Goal: Task Accomplishment & Management: Use online tool/utility

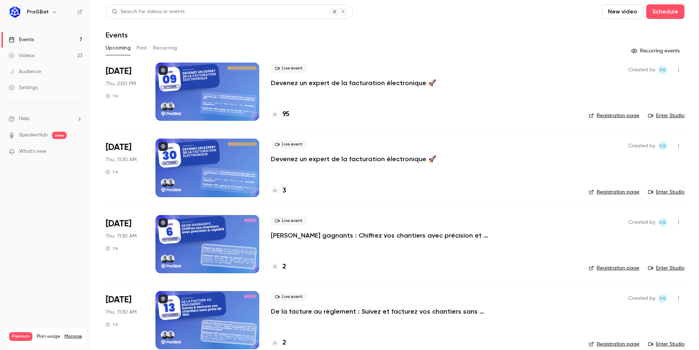
click at [51, 17] on div "ProGBat" at bounding box center [46, 12] width 74 height 12
click at [50, 14] on button "button" at bounding box center [54, 12] width 9 height 9
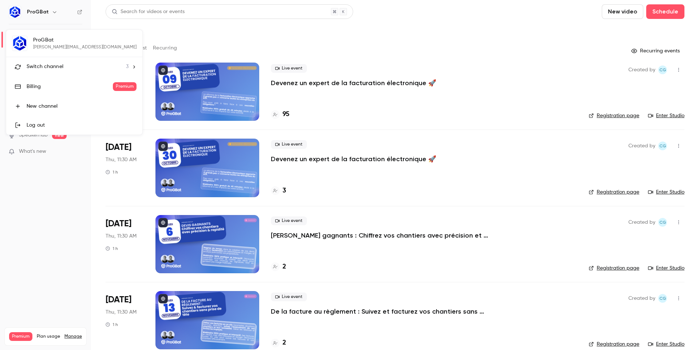
click at [113, 65] on li "Switch channel 3" at bounding box center [74, 66] width 136 height 19
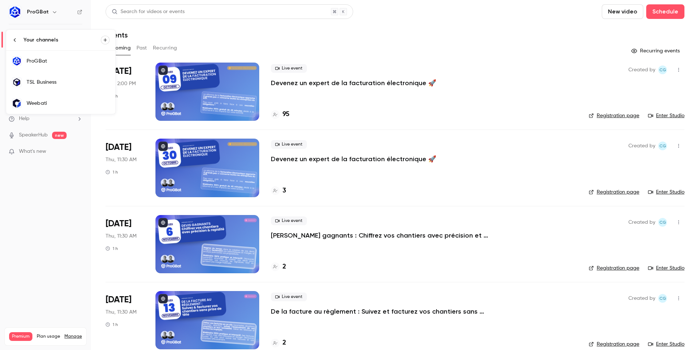
click at [72, 85] on div "TSL Business" at bounding box center [68, 82] width 83 height 7
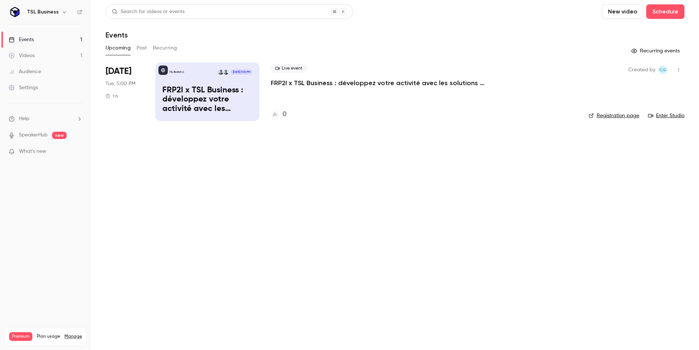
click at [626, 114] on link "Registration page" at bounding box center [614, 115] width 51 height 7
click at [146, 46] on button "Past" at bounding box center [142, 48] width 11 height 12
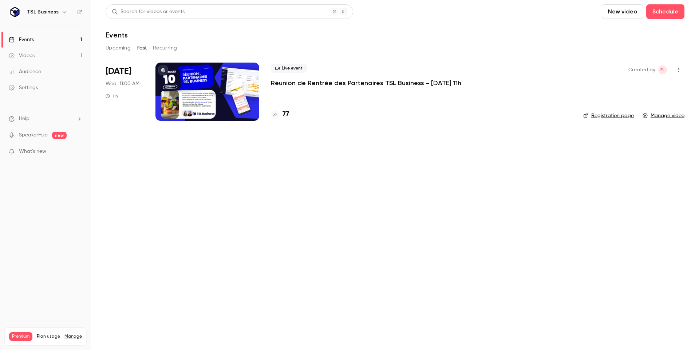
click at [166, 70] on button at bounding box center [162, 70] width 9 height 9
click at [677, 72] on icon "button" at bounding box center [679, 69] width 6 height 5
click at [120, 50] on div at bounding box center [349, 175] width 699 height 350
click at [113, 46] on button "Upcoming" at bounding box center [118, 48] width 25 height 12
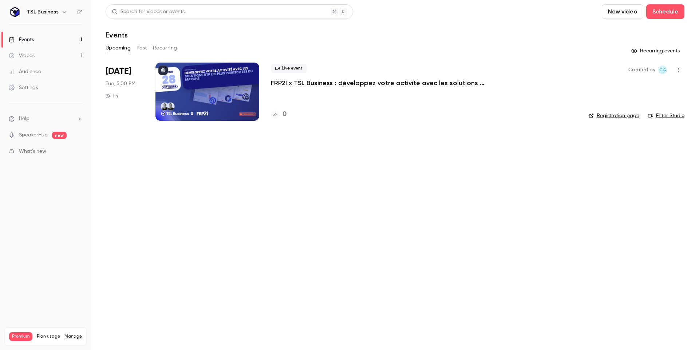
click at [232, 44] on div "Upcoming Past Recurring" at bounding box center [395, 48] width 579 height 12
click at [676, 72] on button "button" at bounding box center [679, 70] width 12 height 12
click at [660, 95] on li "Share" at bounding box center [644, 88] width 79 height 19
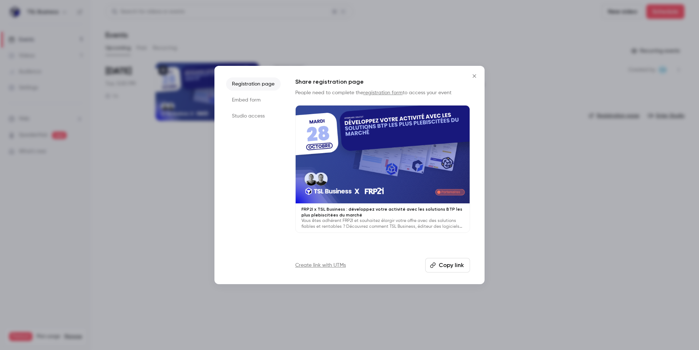
click at [240, 102] on li "Embed form" at bounding box center [253, 100] width 55 height 13
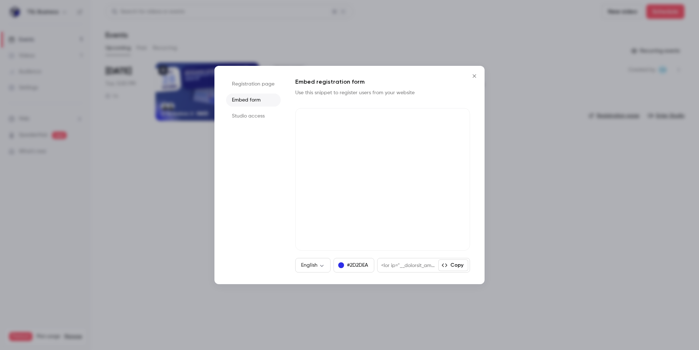
click at [244, 86] on li "Registration page" at bounding box center [253, 84] width 55 height 13
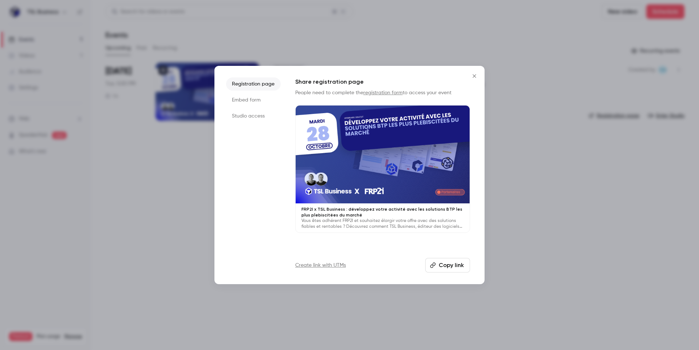
click at [246, 97] on li "Embed form" at bounding box center [253, 100] width 55 height 13
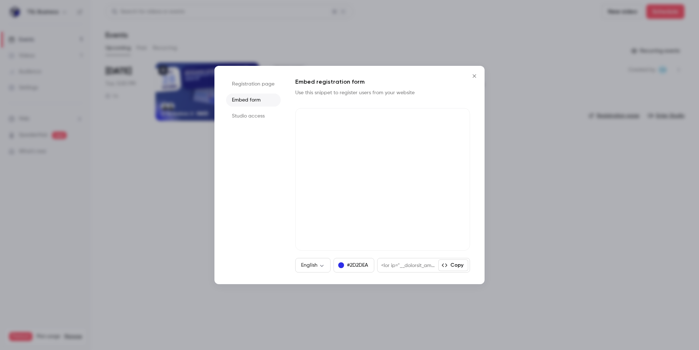
click at [243, 88] on li "Registration page" at bounding box center [253, 84] width 55 height 13
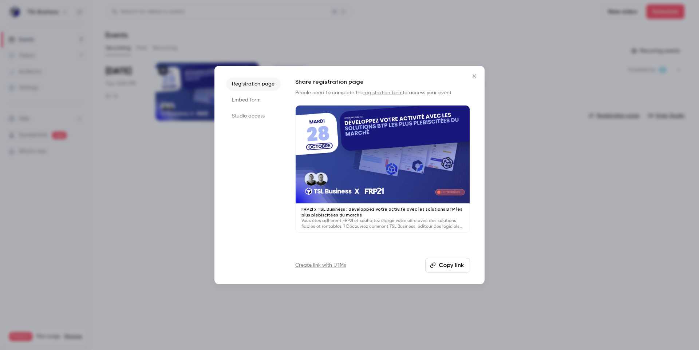
click at [328, 262] on link "Create link with UTMs" at bounding box center [320, 265] width 51 height 7
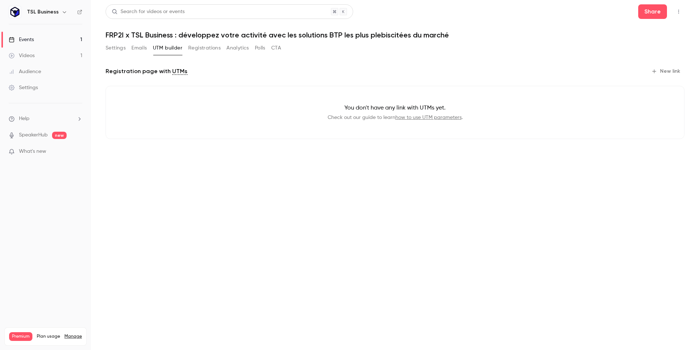
click at [681, 69] on button "New link" at bounding box center [666, 72] width 36 height 12
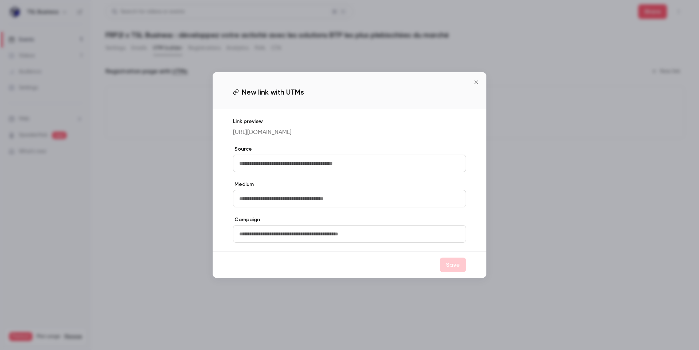
click at [264, 165] on input "text" at bounding box center [349, 163] width 233 height 17
type input "*****"
click at [462, 264] on button "Save" at bounding box center [453, 265] width 26 height 15
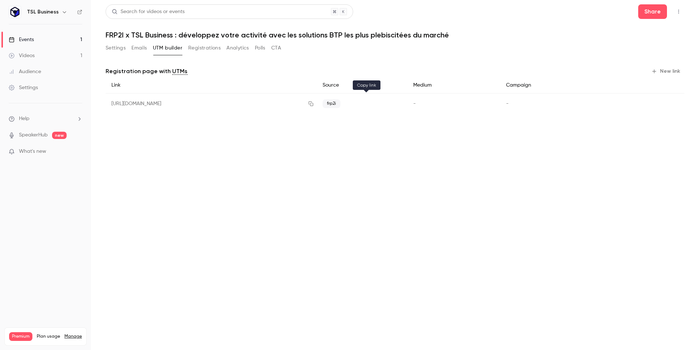
click at [314, 103] on icon "button" at bounding box center [311, 103] width 6 height 5
click at [62, 13] on icon "button" at bounding box center [65, 12] width 6 height 6
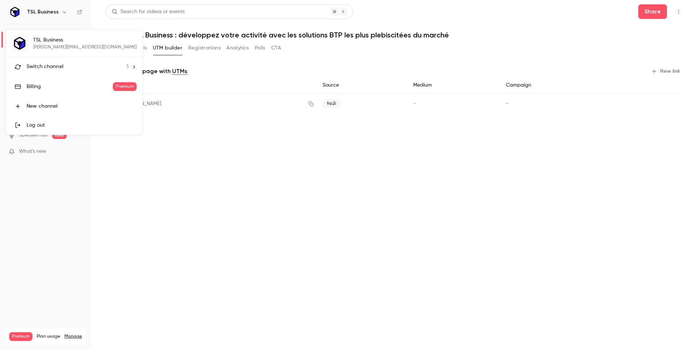
click at [66, 66] on div "Switch channel 3" at bounding box center [78, 67] width 102 height 8
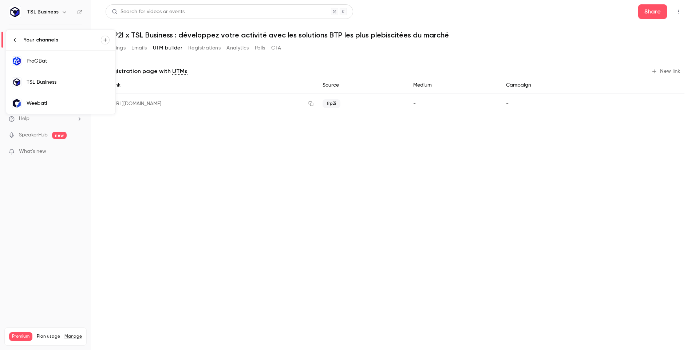
click at [60, 59] on div "ProGBat" at bounding box center [68, 61] width 83 height 7
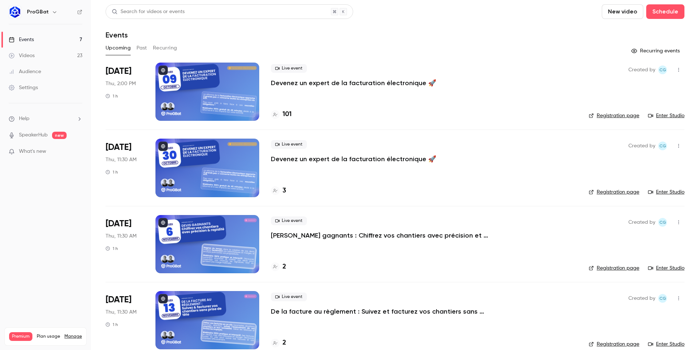
click at [418, 18] on div "Search for videos or events New video Schedule" at bounding box center [395, 11] width 579 height 15
click at [370, 41] on div "Search for videos or events New video Schedule Events Upcoming Past Recurring R…" at bounding box center [395, 295] width 579 height 583
click at [335, 80] on p "Devenez un expert de la facturation électronique 🚀" at bounding box center [353, 83] width 165 height 9
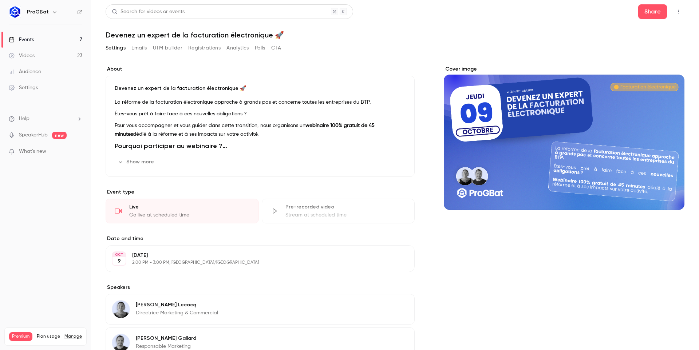
click at [142, 50] on button "Emails" at bounding box center [138, 48] width 15 height 12
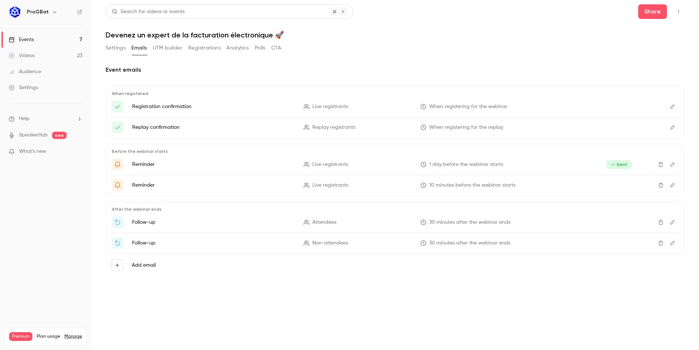
click at [196, 52] on button "Registrations" at bounding box center [204, 48] width 32 height 12
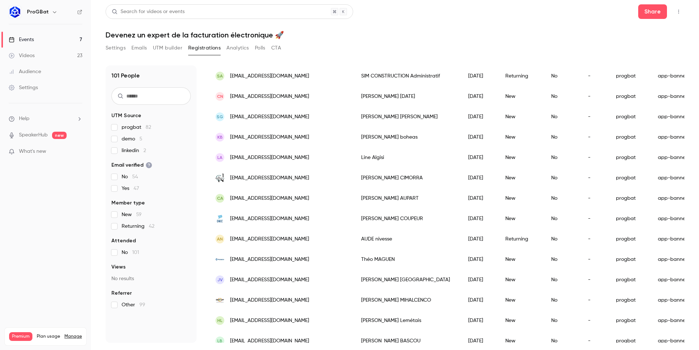
scroll to position [730, 0]
